Goal: Check status: Check status

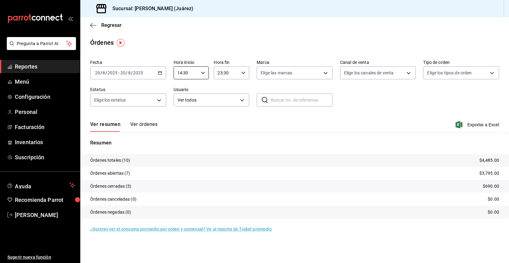
click at [38, 65] on span "Reportes" at bounding box center [45, 66] width 60 height 8
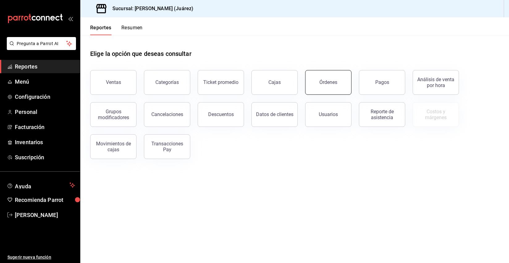
click at [328, 78] on button "Órdenes" at bounding box center [328, 82] width 46 height 25
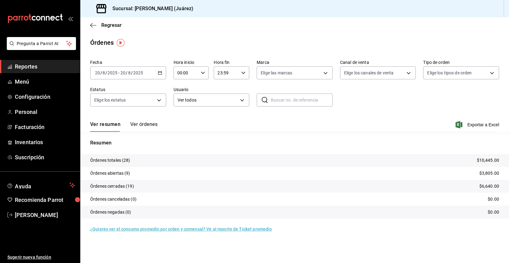
click at [197, 73] on input "00:00" at bounding box center [185, 73] width 25 height 12
click at [182, 110] on span "14" at bounding box center [182, 110] width 8 height 5
click at [201, 117] on span "30" at bounding box center [200, 118] width 8 height 5
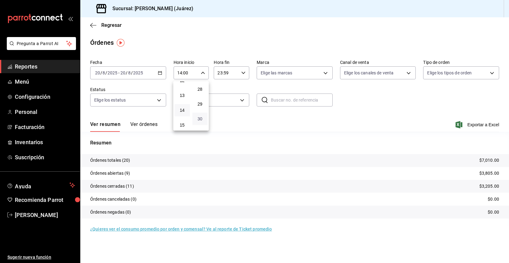
type input "14:30"
click at [34, 66] on div at bounding box center [254, 131] width 509 height 263
click at [22, 66] on span "Reportes" at bounding box center [45, 66] width 60 height 8
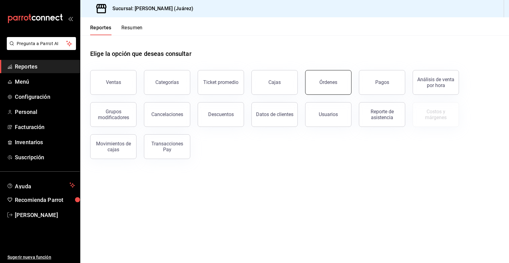
click at [329, 84] on div "Órdenes" at bounding box center [328, 82] width 18 height 6
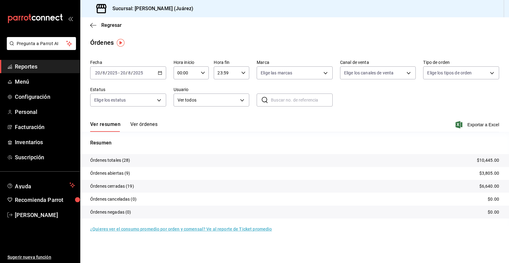
click at [144, 75] on div "2025-08-20 20 / 8 / 2025 - 2025-08-20 20 / 8 / 2025" at bounding box center [128, 72] width 76 height 13
click at [109, 107] on span "Ayer" at bounding box center [119, 105] width 48 height 6
click at [121, 75] on input "19" at bounding box center [123, 72] width 6 height 5
click at [116, 158] on span "Rango de fechas" at bounding box center [119, 161] width 48 height 6
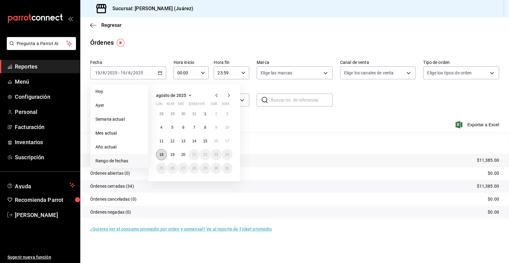
click at [162, 156] on abbr "18" at bounding box center [161, 154] width 4 height 4
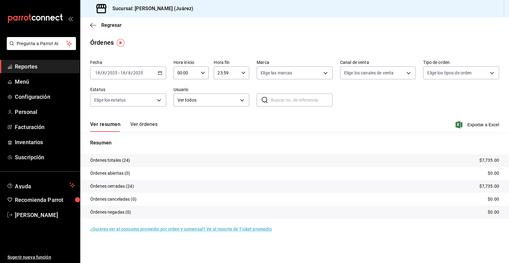
click at [143, 74] on div "2025-08-18 18 / 8 / 2025" at bounding box center [131, 72] width 24 height 5
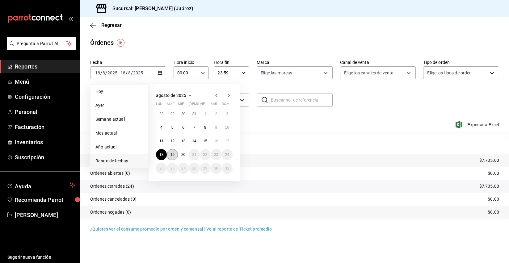
click at [171, 154] on abbr "19" at bounding box center [172, 154] width 4 height 4
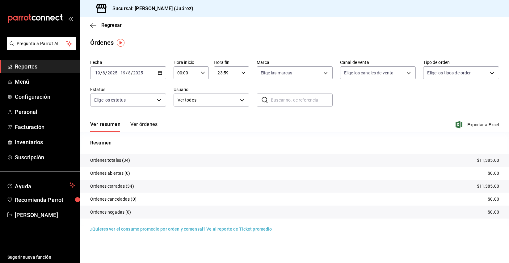
click at [136, 79] on div "Fecha 2025-08-19 19 / 8 / 2025 - 2025-08-19 19 / 8 / 2025 Hora inicio 00:00 Hor…" at bounding box center [294, 85] width 409 height 57
click at [133, 70] on input "2025" at bounding box center [138, 72] width 10 height 5
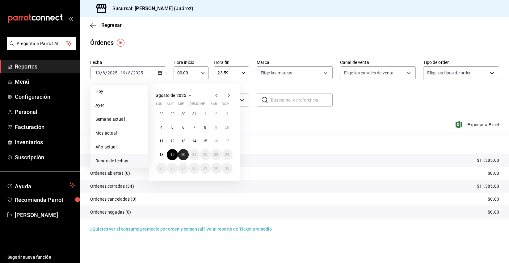
click at [184, 154] on abbr "20" at bounding box center [183, 154] width 4 height 4
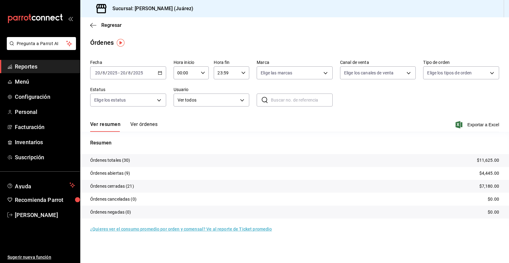
click at [135, 73] on input "2025" at bounding box center [138, 72] width 10 height 5
click at [115, 94] on span "Hoy" at bounding box center [119, 91] width 48 height 6
